Goal: Communication & Community: Ask a question

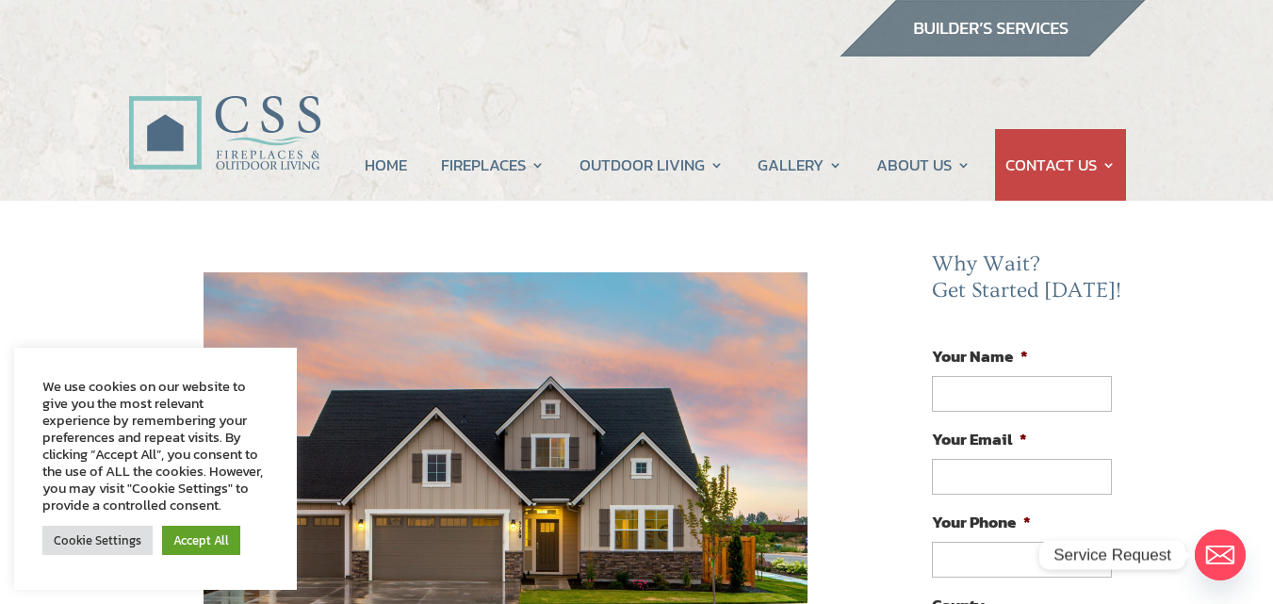
click at [1042, 181] on link "CONTACT US" at bounding box center [1060, 165] width 110 height 72
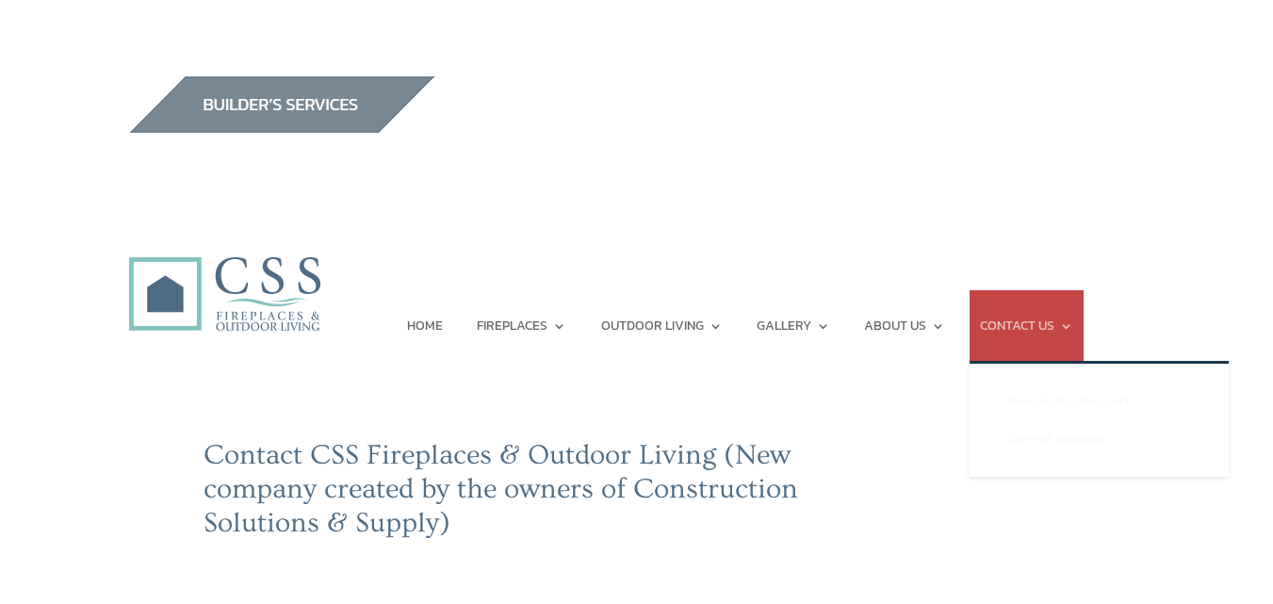
click at [1035, 317] on link "CONTACT US" at bounding box center [1026, 326] width 93 height 72
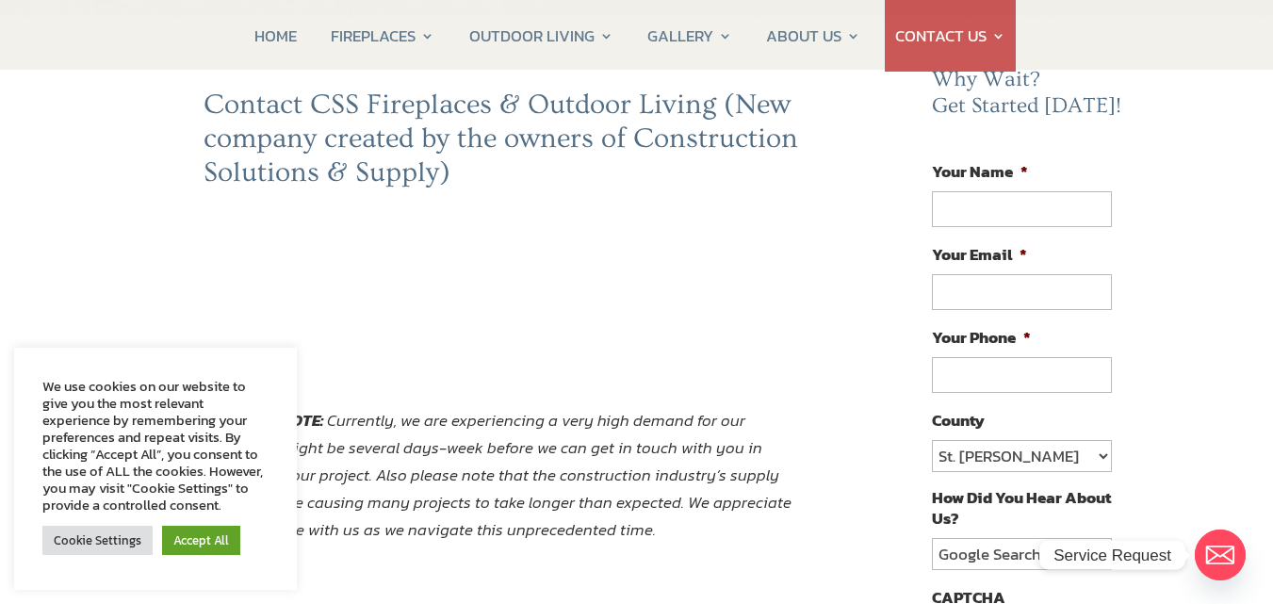
scroll to position [137, 0]
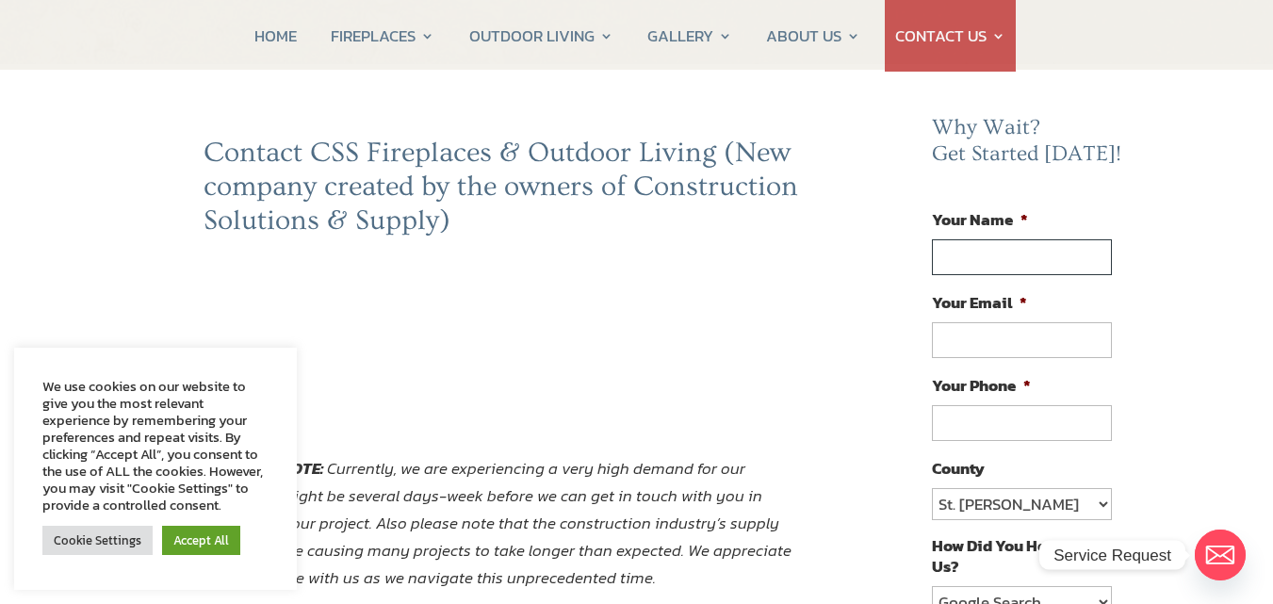
click at [994, 256] on input "Your Name *" at bounding box center [1021, 257] width 179 height 36
type input "[PERSON_NAME]"
type input "ellafloramkt@gmail.com"
type input "(210) 210-2101"
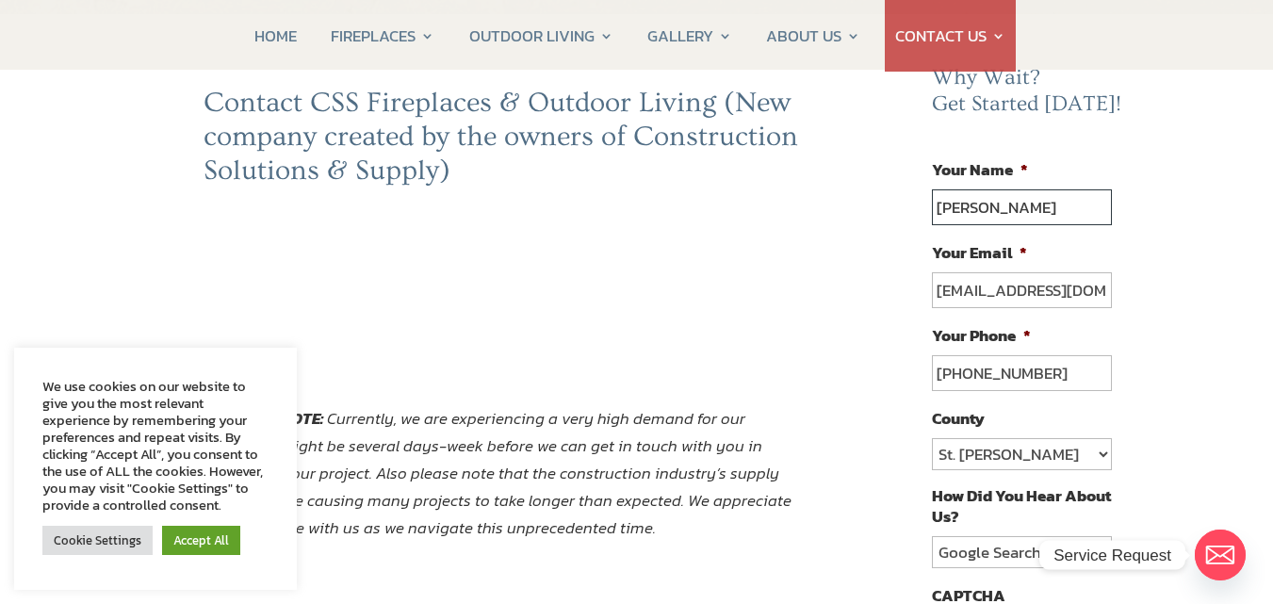
scroll to position [231, 0]
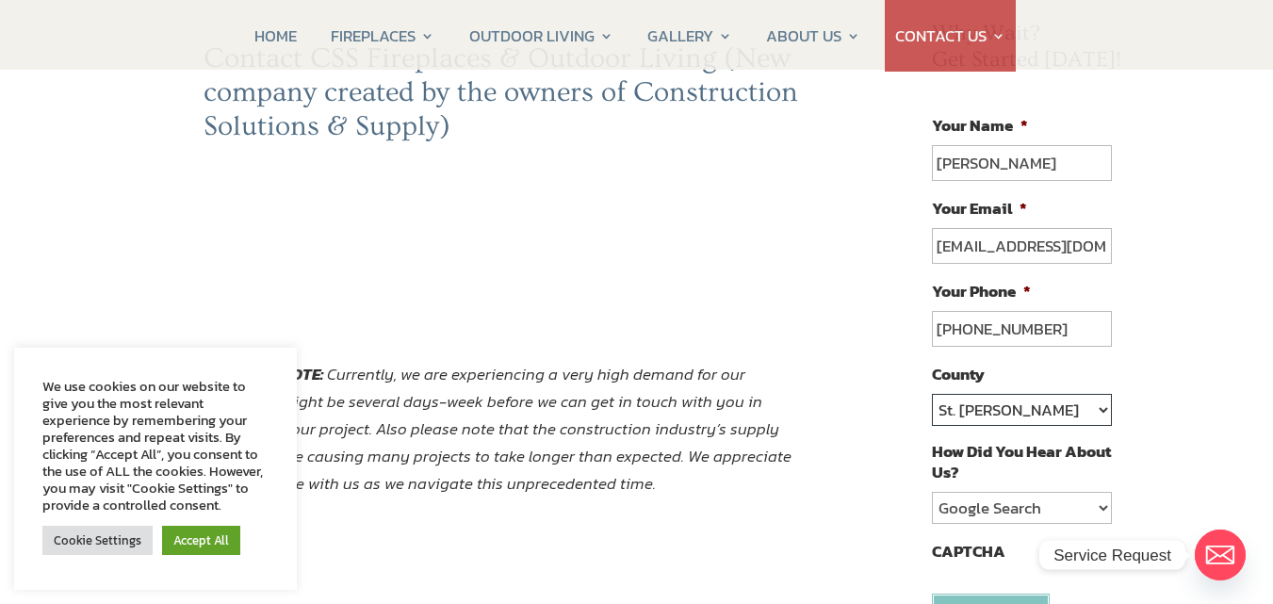
click at [1095, 409] on select "St. Johns Clay Volusia Flagler Duval Nassau Other" at bounding box center [1021, 410] width 179 height 32
select select "Other"
click at [932, 394] on select "St. Johns Clay Volusia Flagler Duval Nassau Other" at bounding box center [1021, 410] width 179 height 32
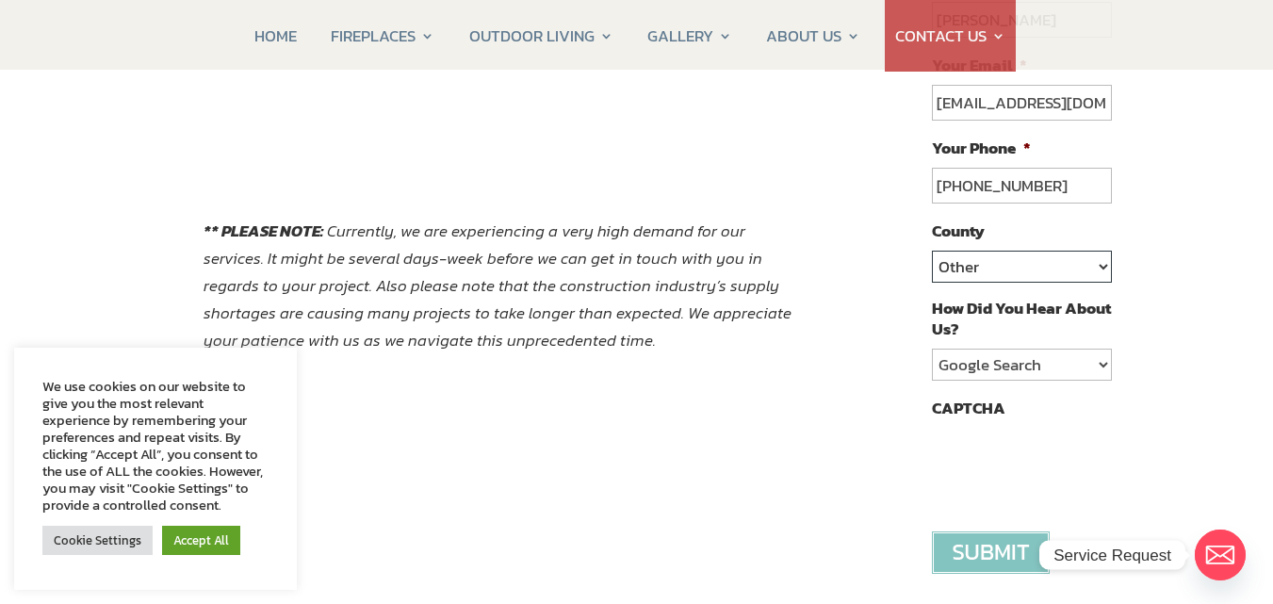
scroll to position [419, 0]
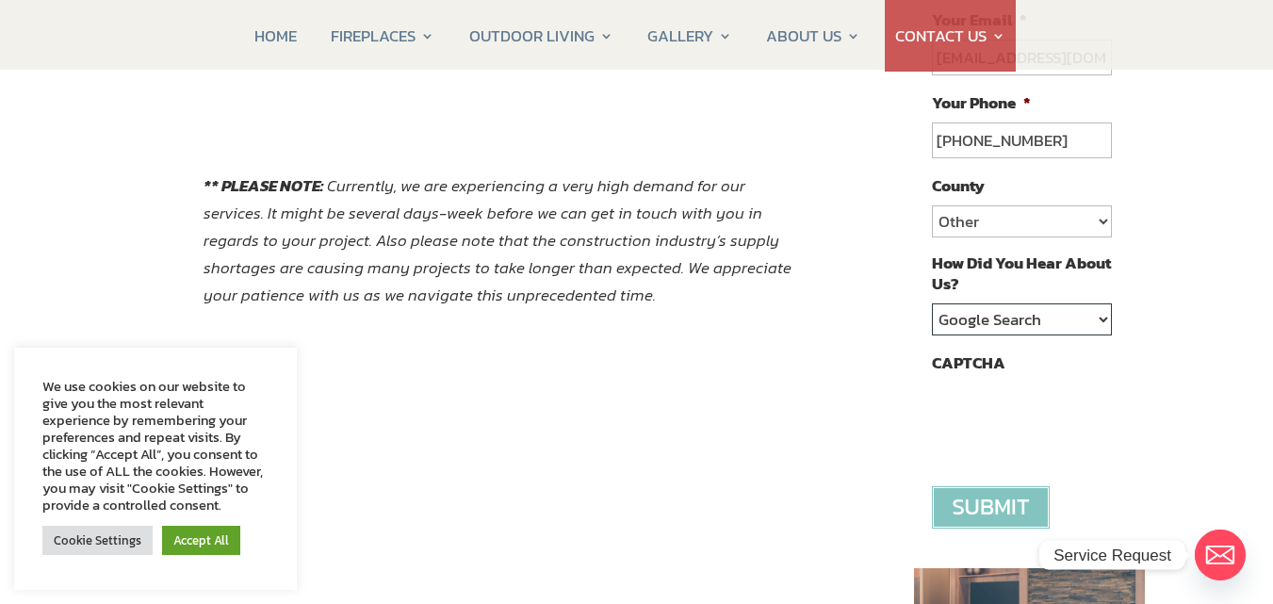
click at [1098, 316] on select "Google Search Google Ad Referral Magazine Ad Social Media Other" at bounding box center [1021, 319] width 179 height 32
select select "Other"
click at [932, 303] on select "Google Search Google Ad Referral Magazine Ad Social Media Other" at bounding box center [1021, 319] width 179 height 32
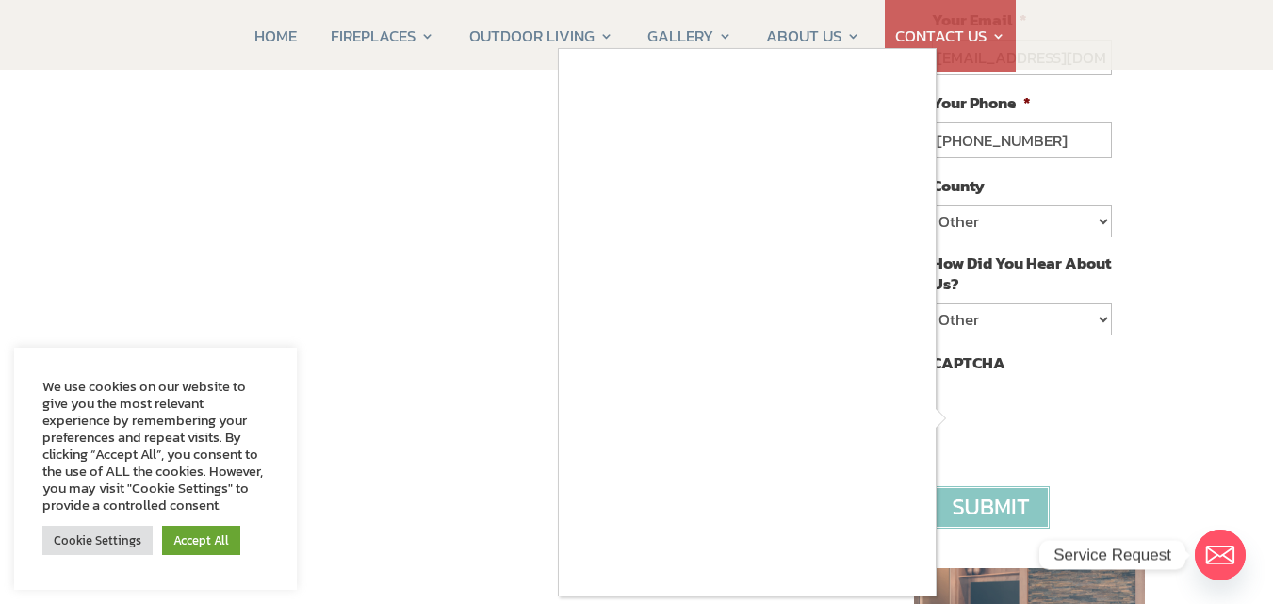
click at [144, 283] on div at bounding box center [636, 302] width 1273 height 604
